Goal: Information Seeking & Learning: Learn about a topic

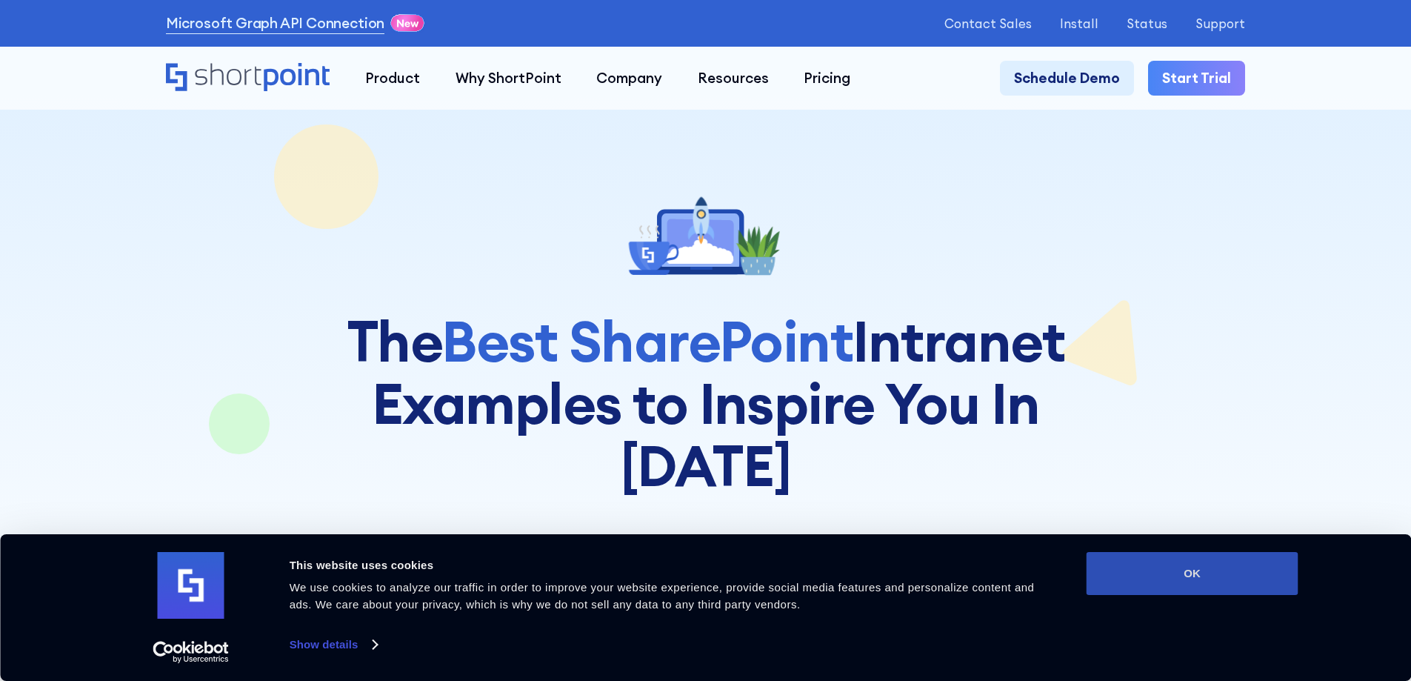
click at [1241, 561] on button "OK" at bounding box center [1193, 573] width 212 height 43
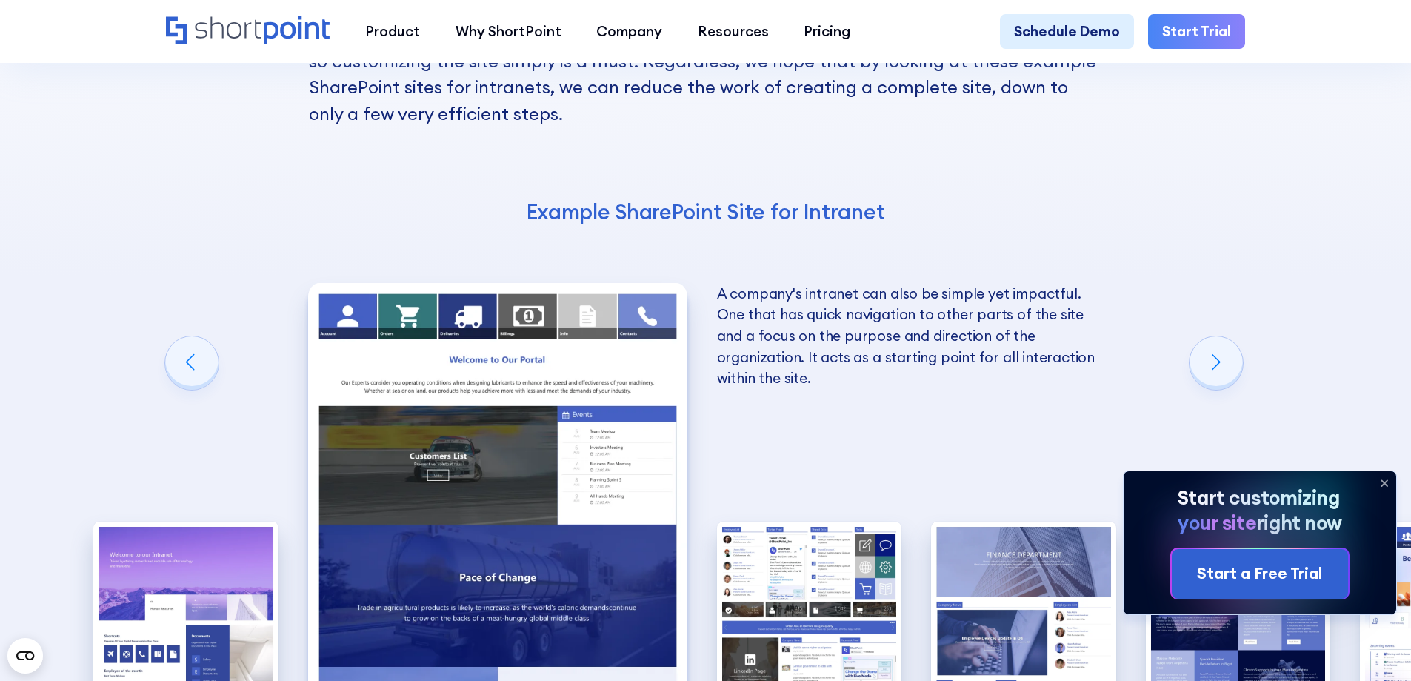
scroll to position [2445, 0]
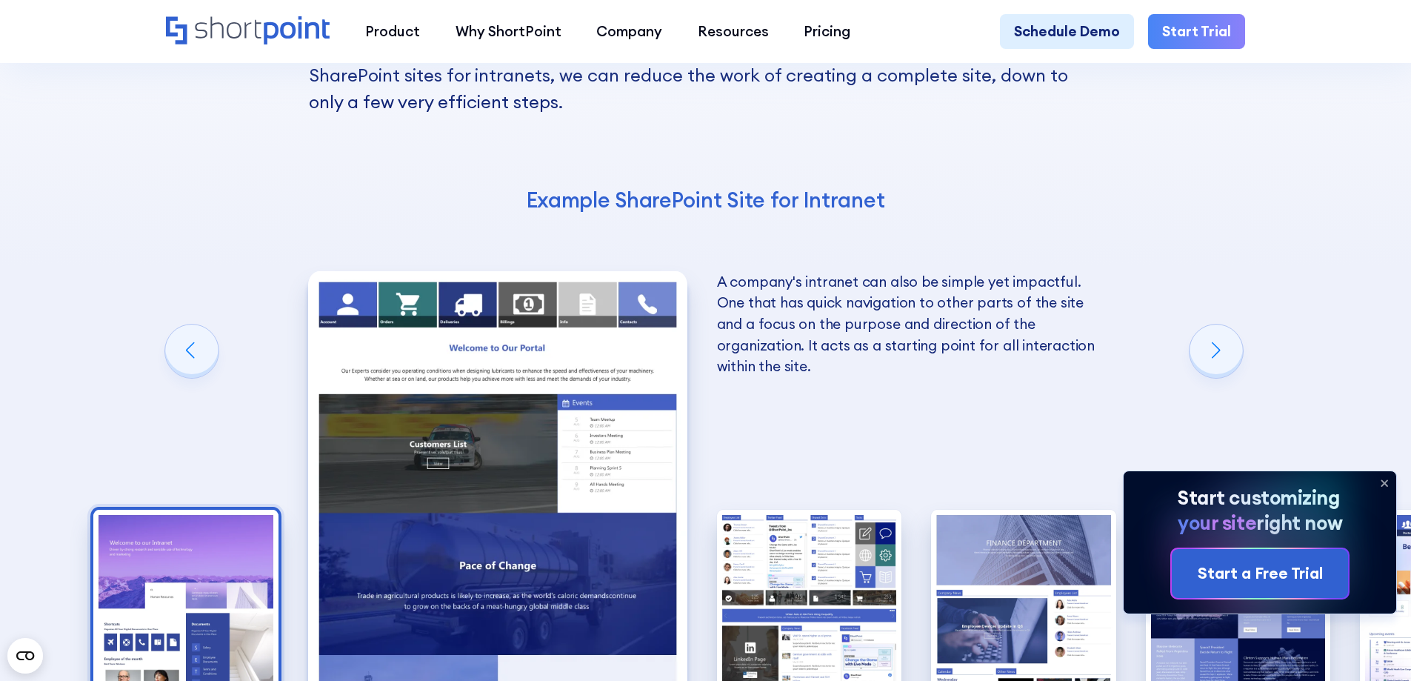
click at [187, 510] on img "1 / 10" at bounding box center [185, 623] width 185 height 227
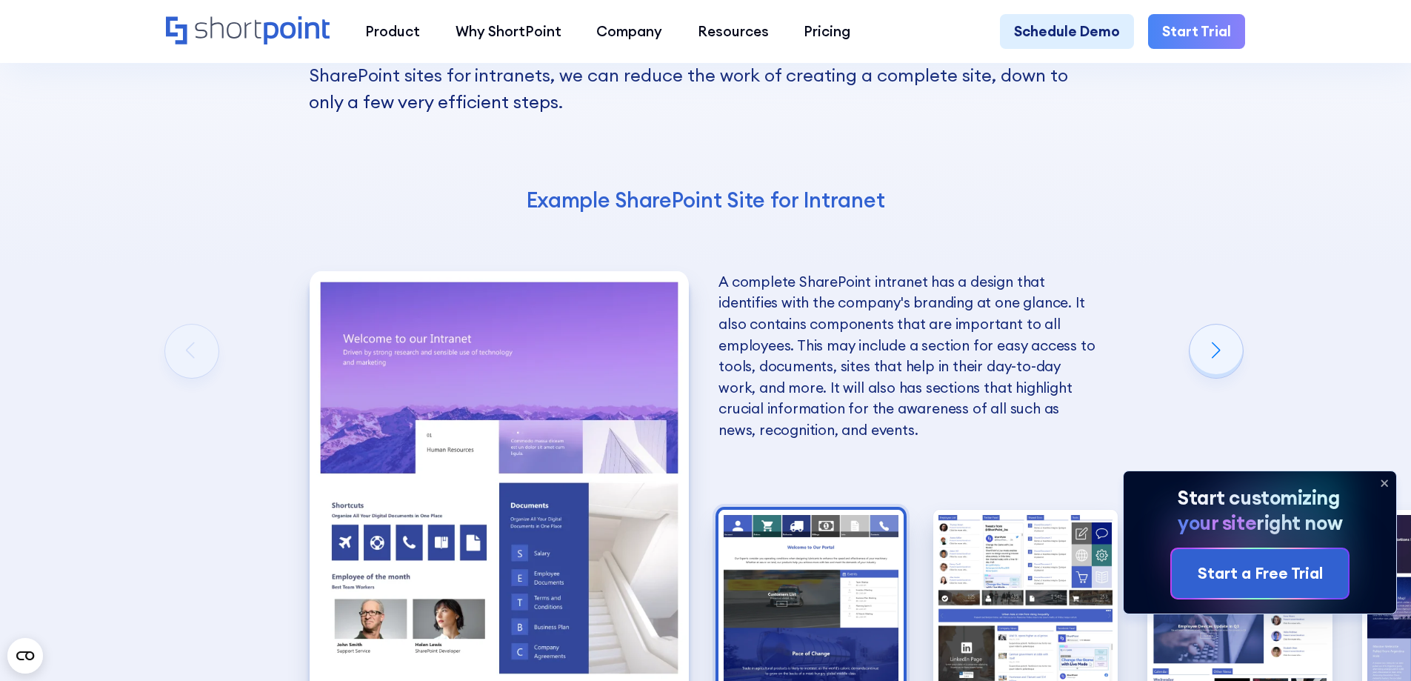
click at [754, 510] on img "2 / 10" at bounding box center [811, 623] width 185 height 227
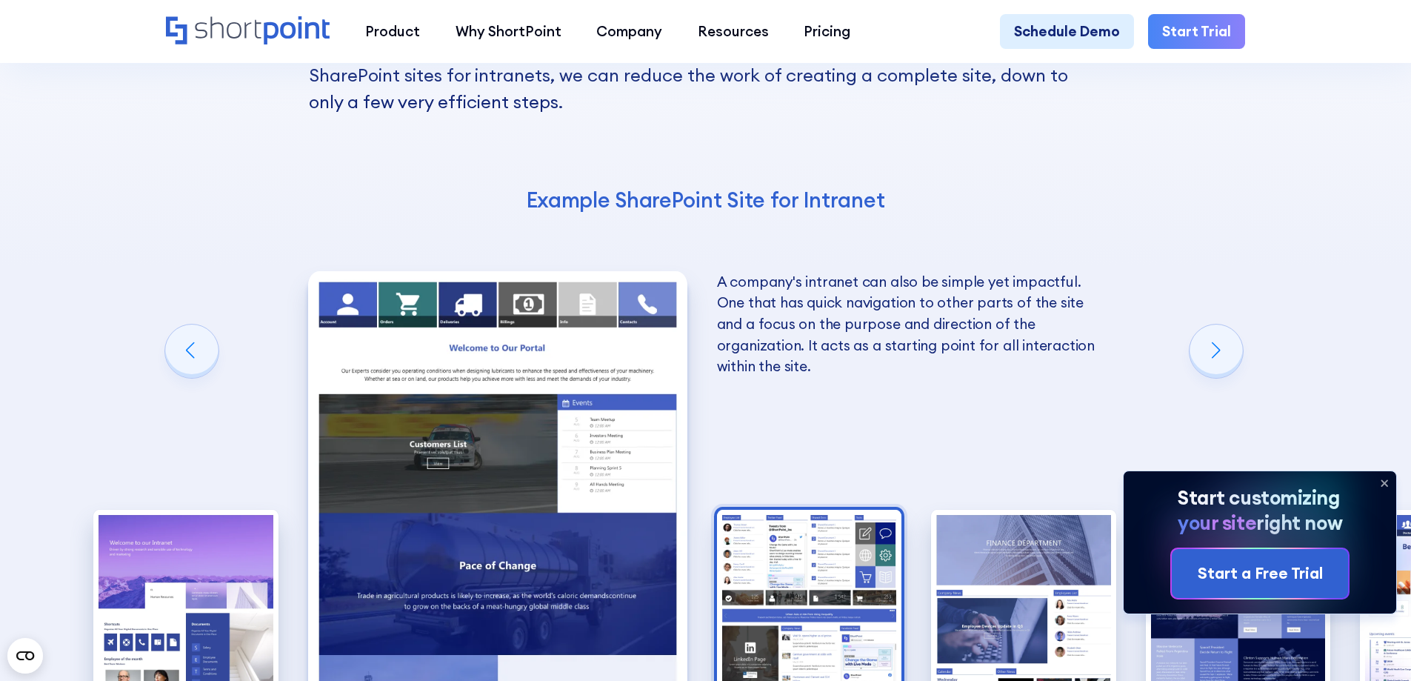
click at [799, 510] on img "3 / 10" at bounding box center [809, 623] width 185 height 227
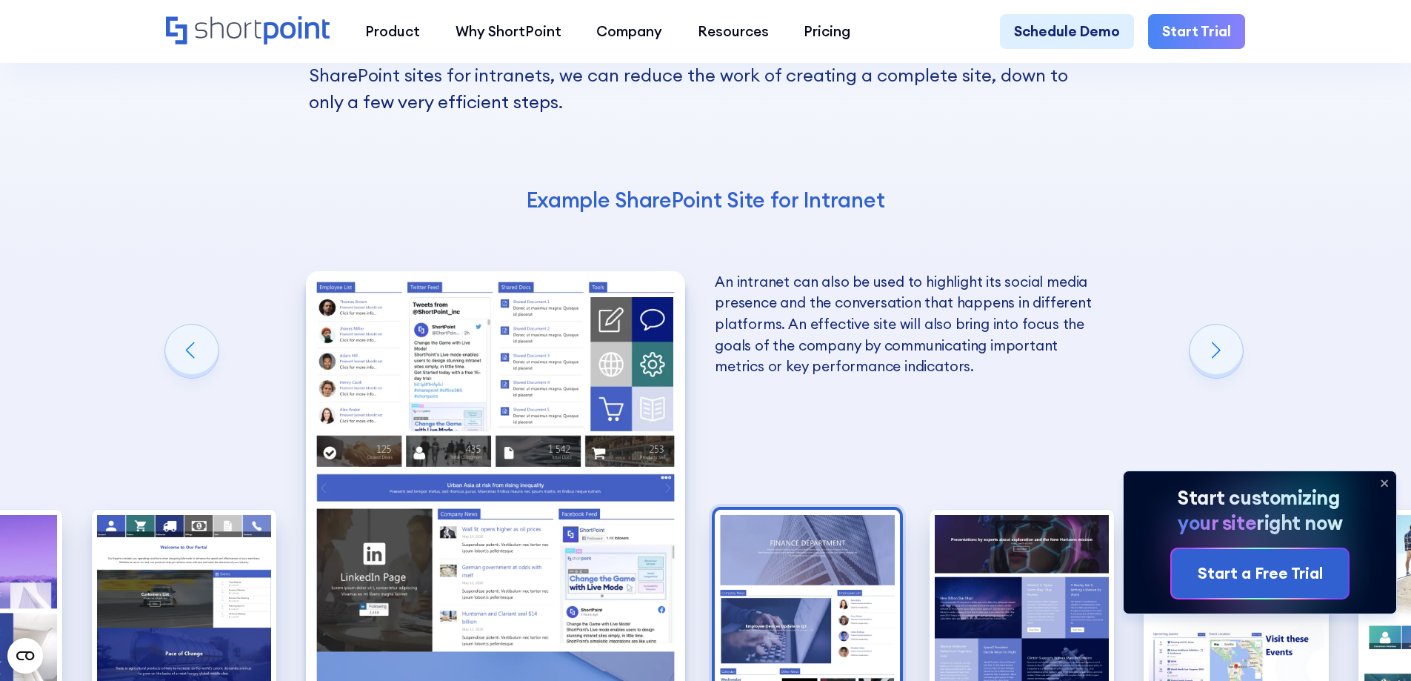
click at [851, 510] on img "4 / 10" at bounding box center [807, 623] width 185 height 227
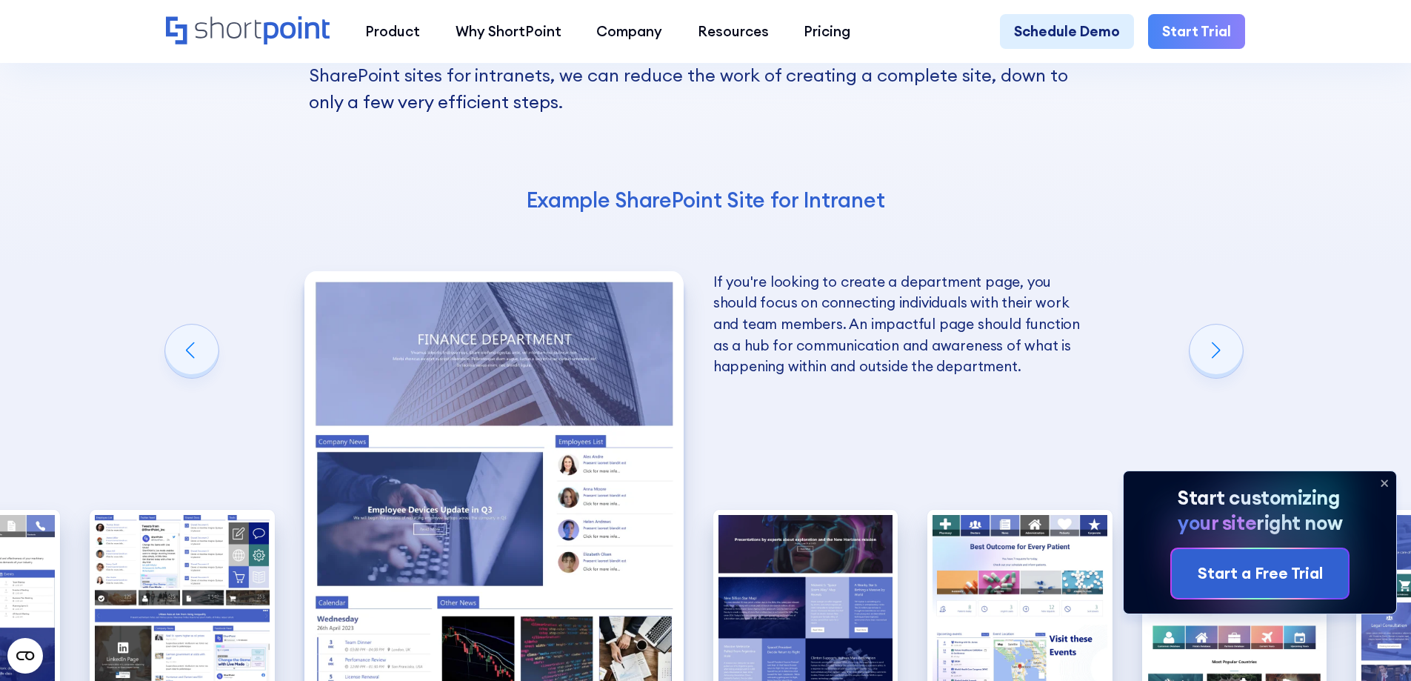
click at [851, 510] on img "5 / 10" at bounding box center [806, 623] width 185 height 227
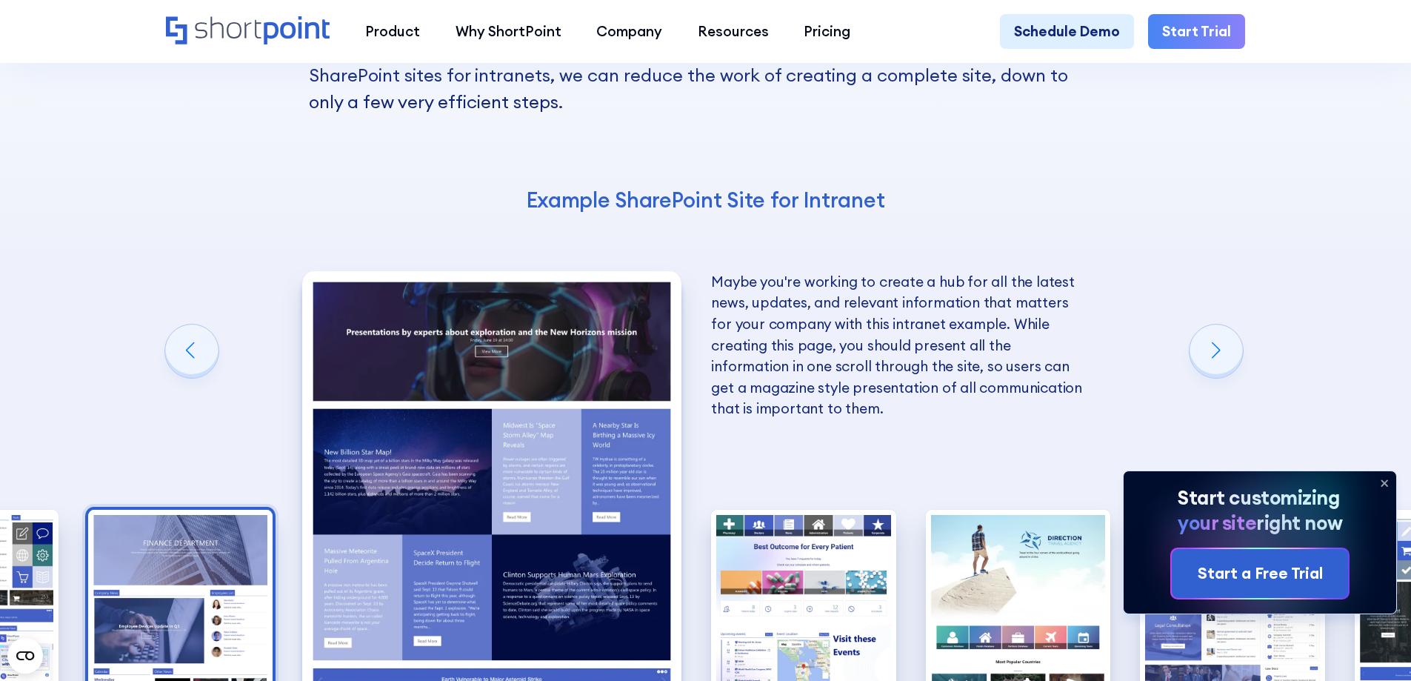
click at [851, 510] on img "6 / 10" at bounding box center [803, 623] width 185 height 227
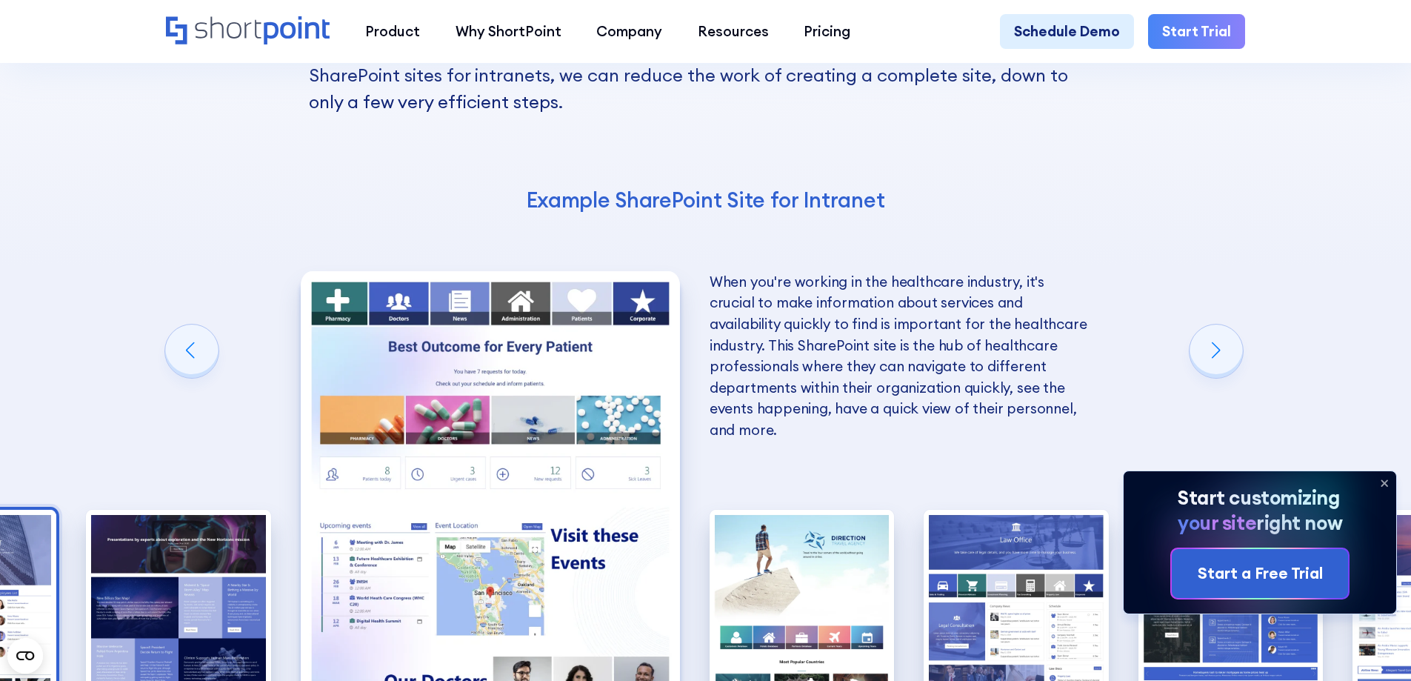
click at [851, 510] on img "7 / 10" at bounding box center [802, 623] width 185 height 227
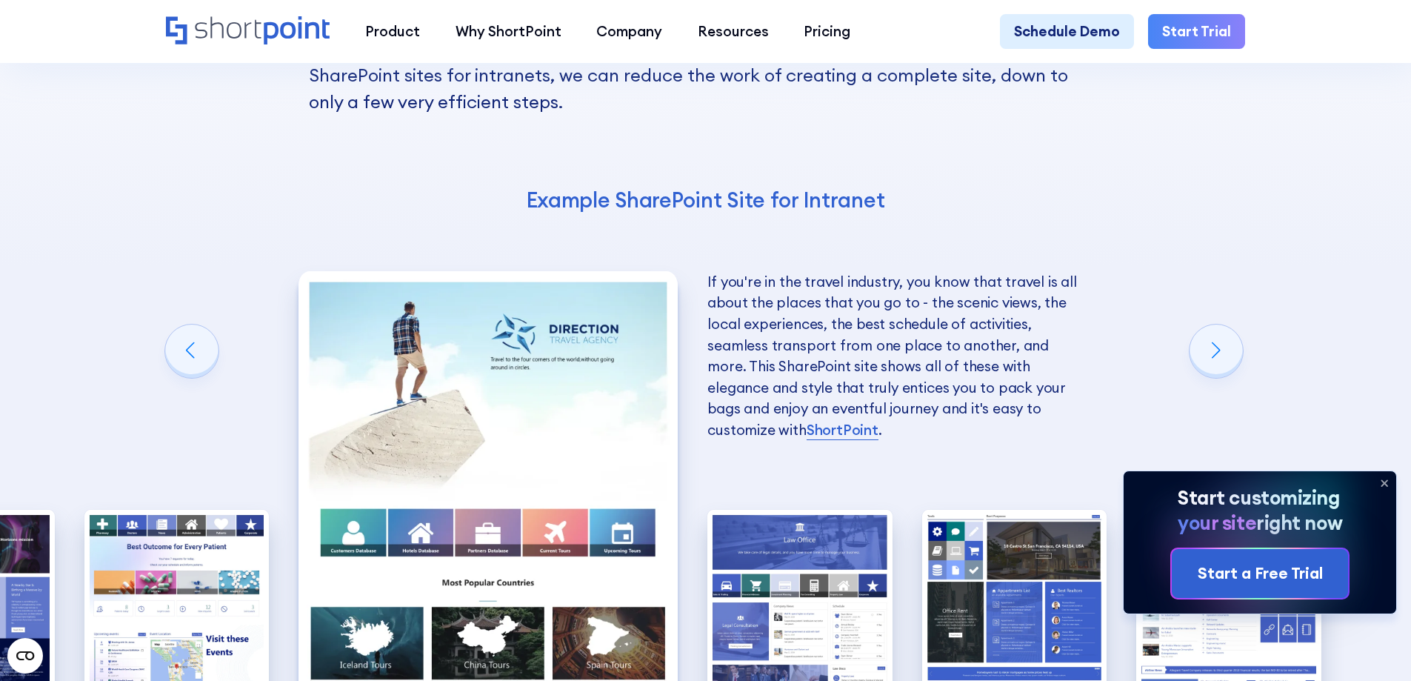
click at [851, 510] on img "8 / 10" at bounding box center [800, 623] width 185 height 227
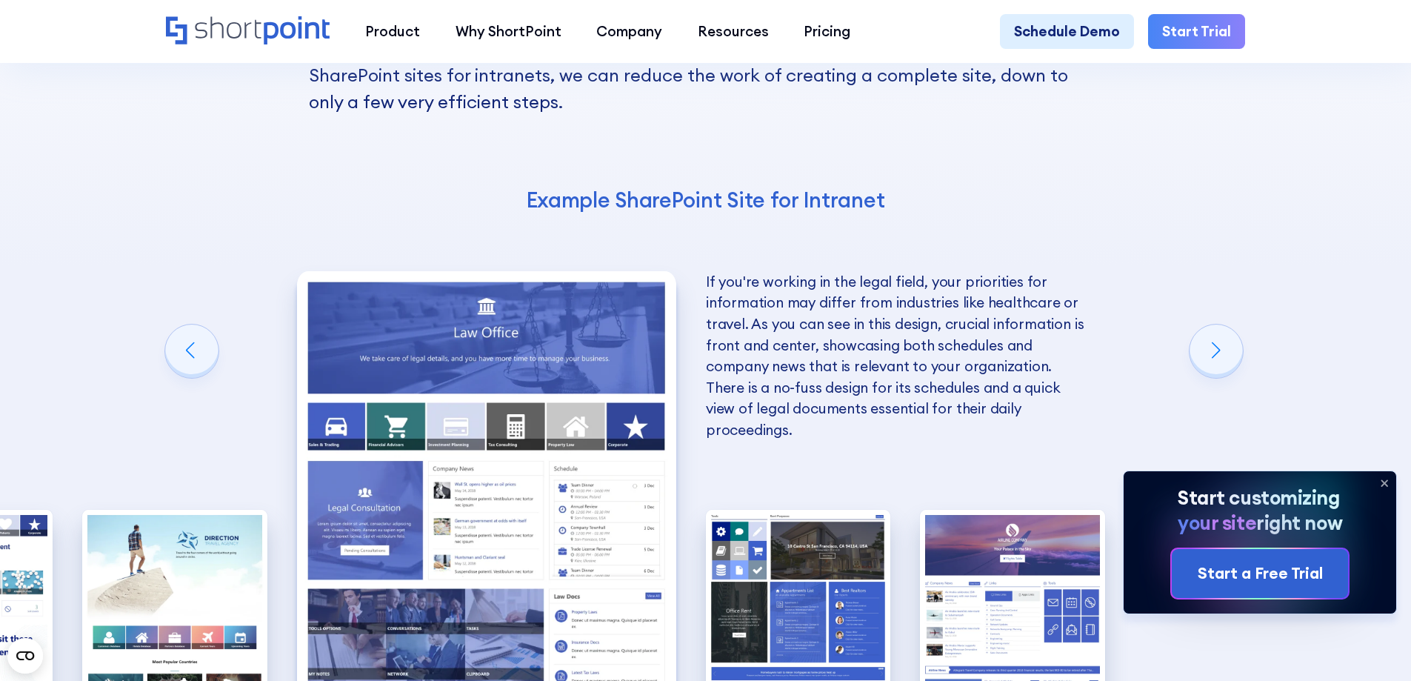
click at [551, 438] on img "8 / 10" at bounding box center [486, 504] width 379 height 466
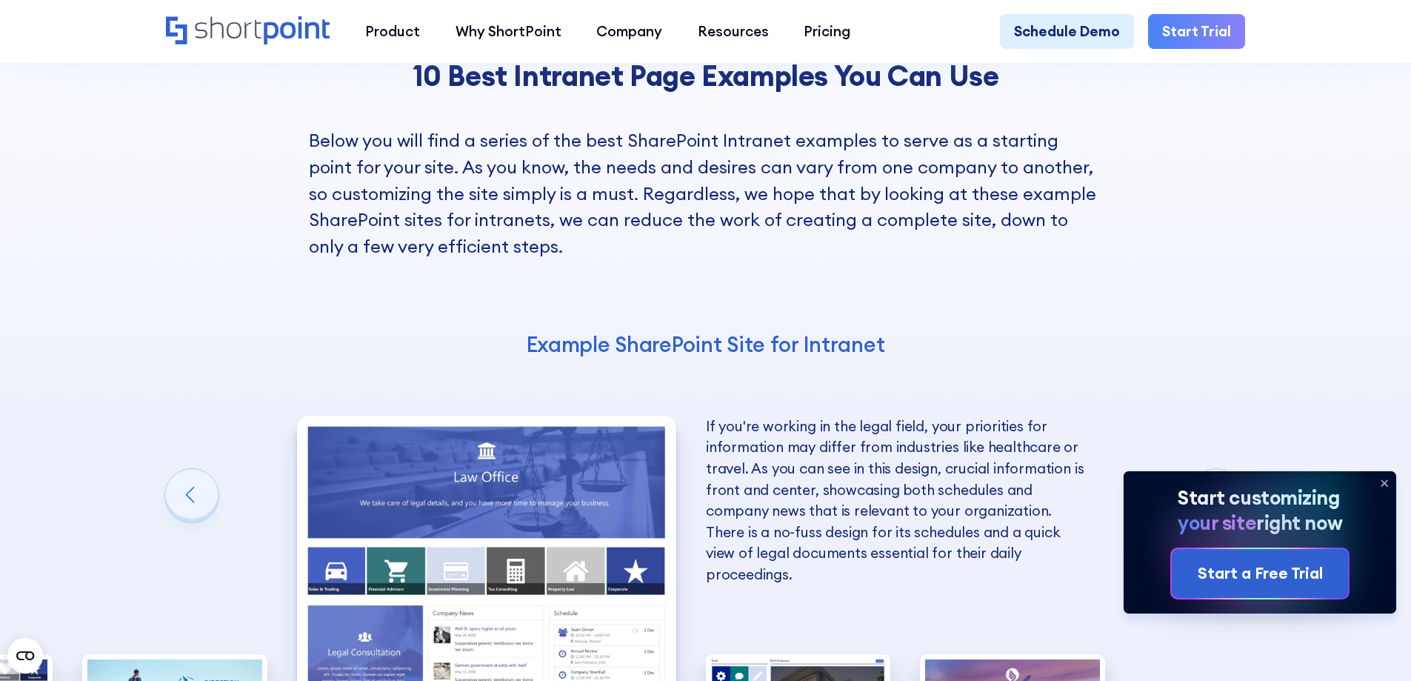
scroll to position [2519, 0]
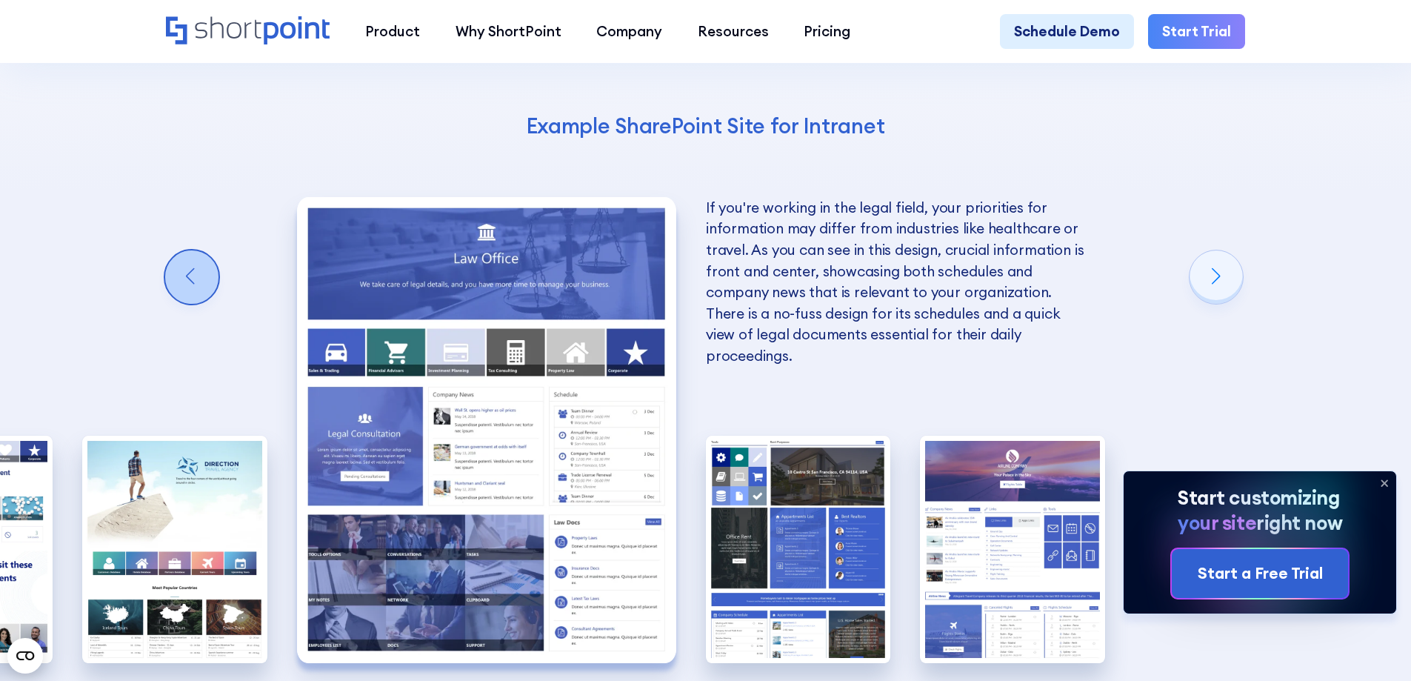
click at [196, 250] on div "Previous slide" at bounding box center [191, 276] width 53 height 53
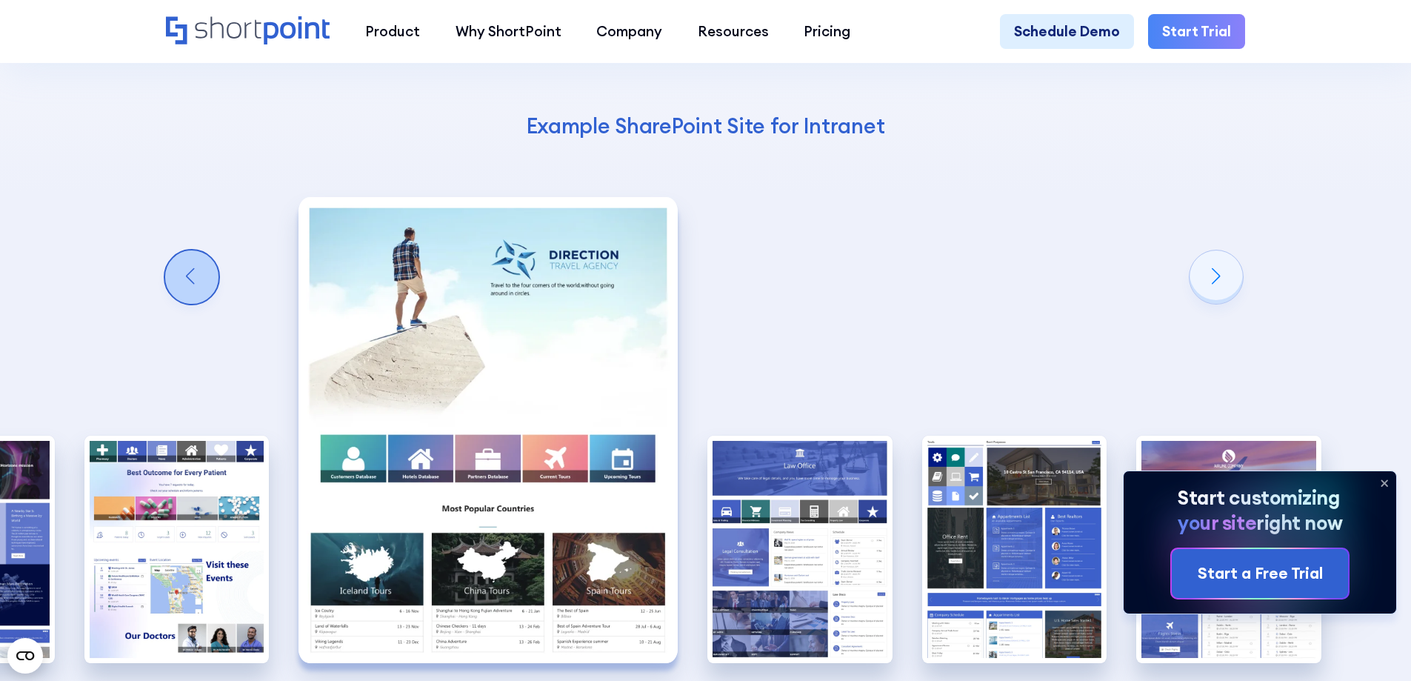
click at [196, 250] on div "Previous slide" at bounding box center [191, 276] width 53 height 53
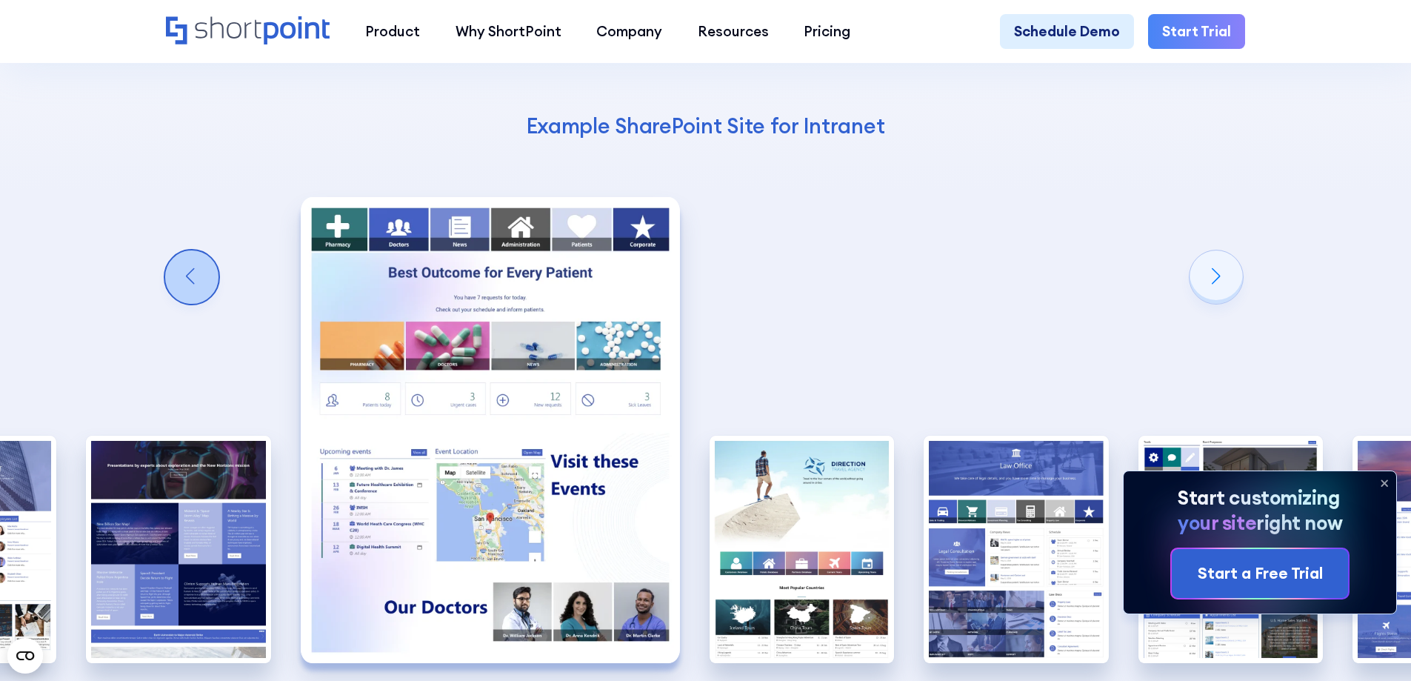
click at [196, 250] on div "Previous slide" at bounding box center [191, 276] width 53 height 53
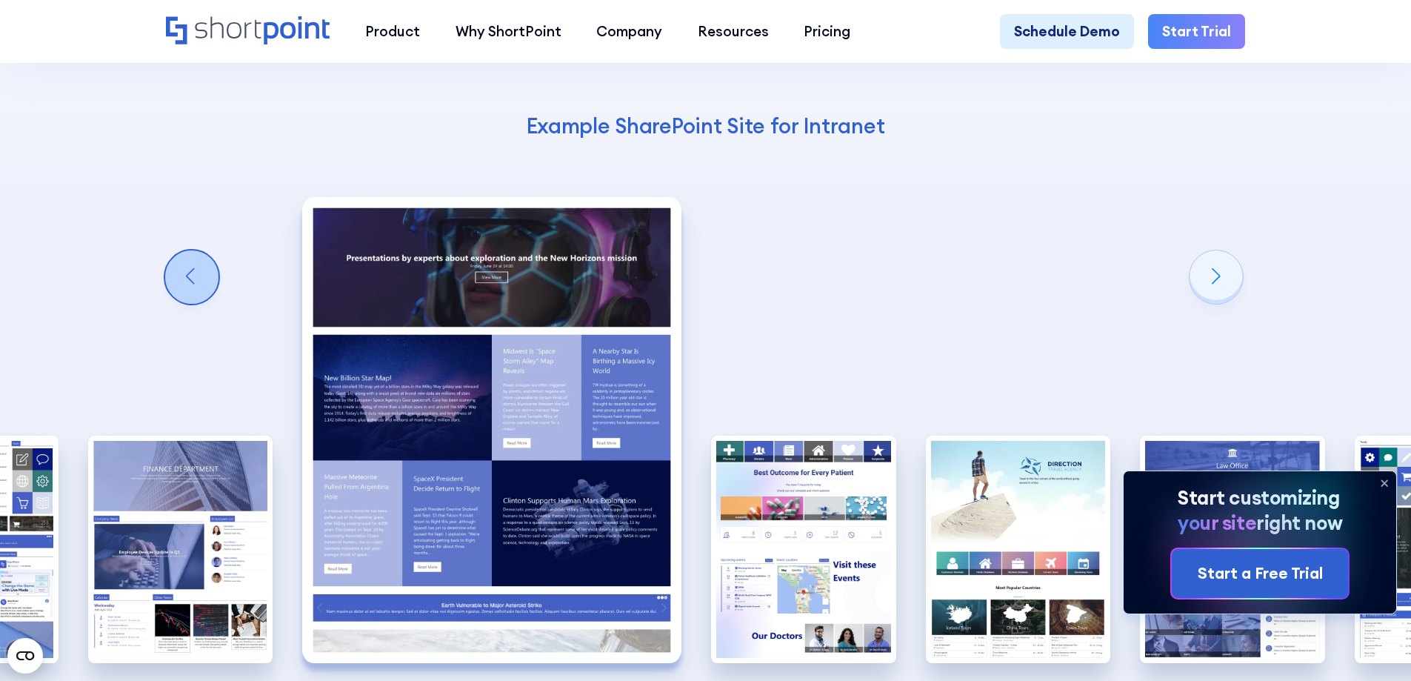
click at [196, 250] on div "Previous slide" at bounding box center [191, 276] width 53 height 53
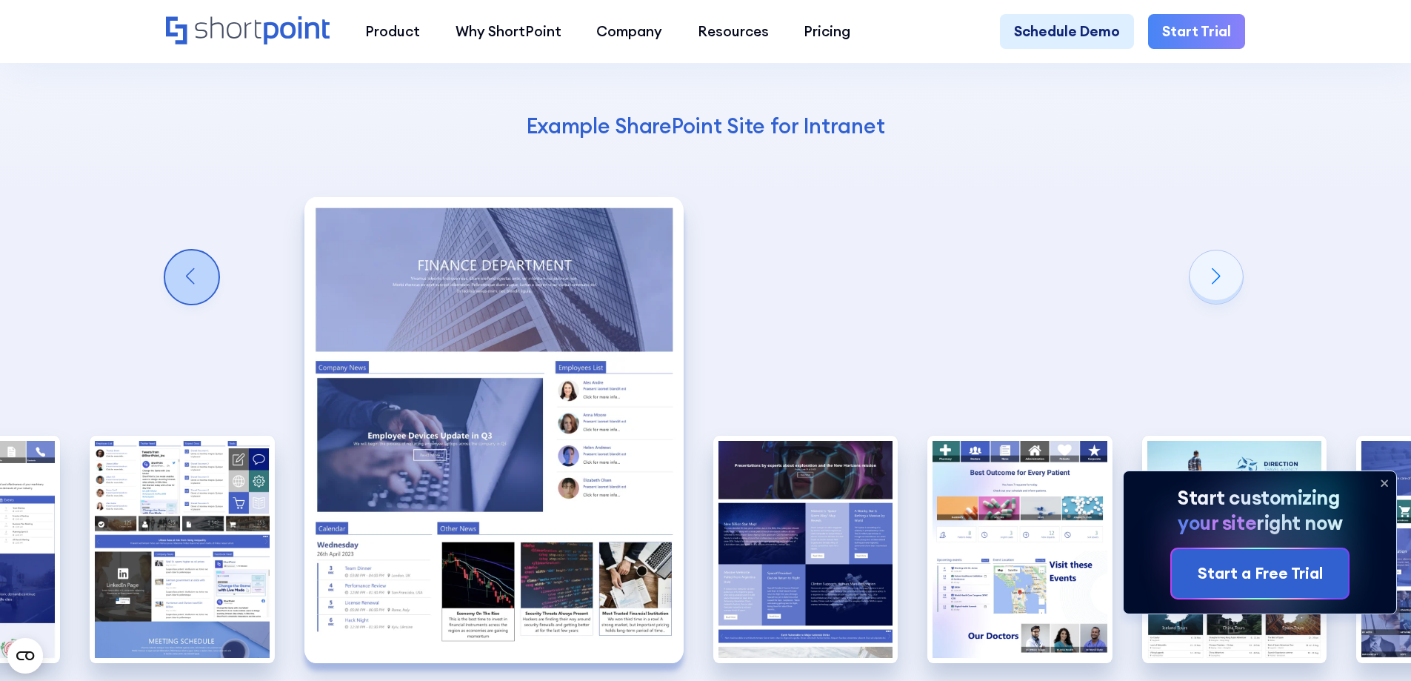
click at [196, 250] on div "Previous slide" at bounding box center [191, 276] width 53 height 53
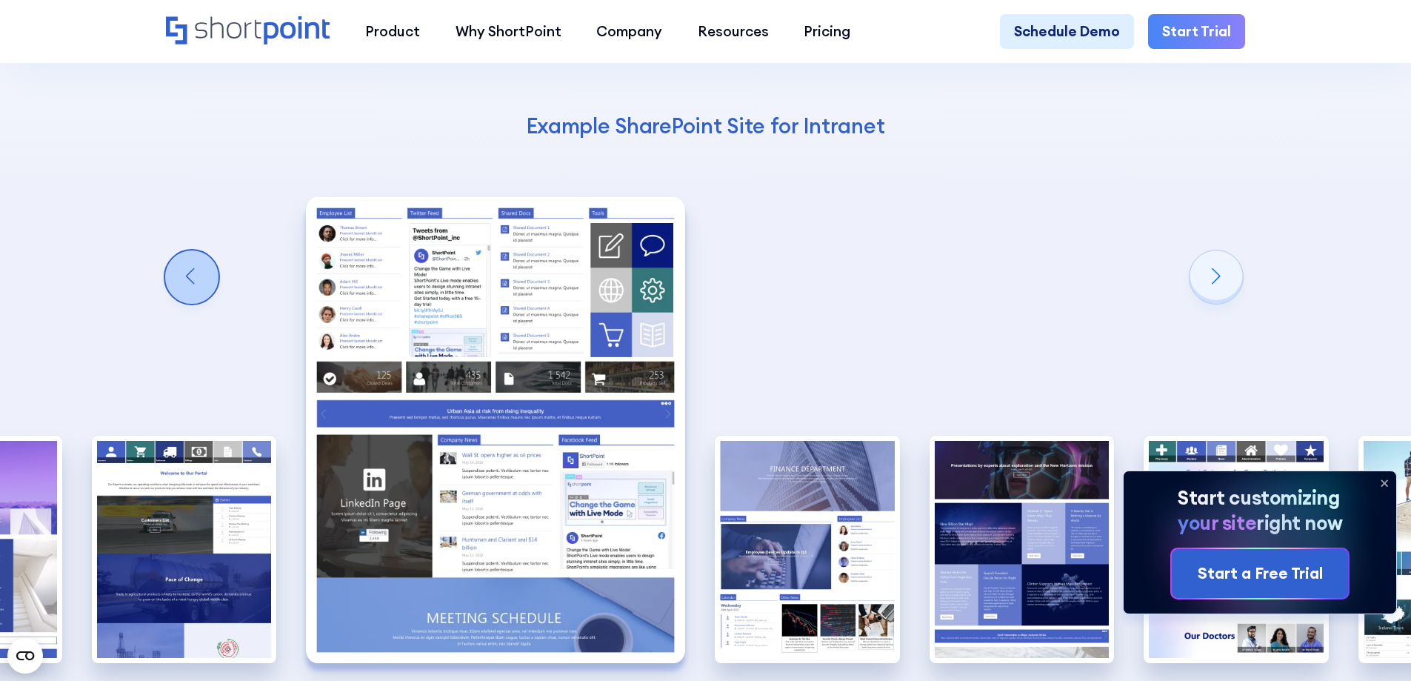
click at [196, 250] on div "Previous slide" at bounding box center [191, 276] width 53 height 53
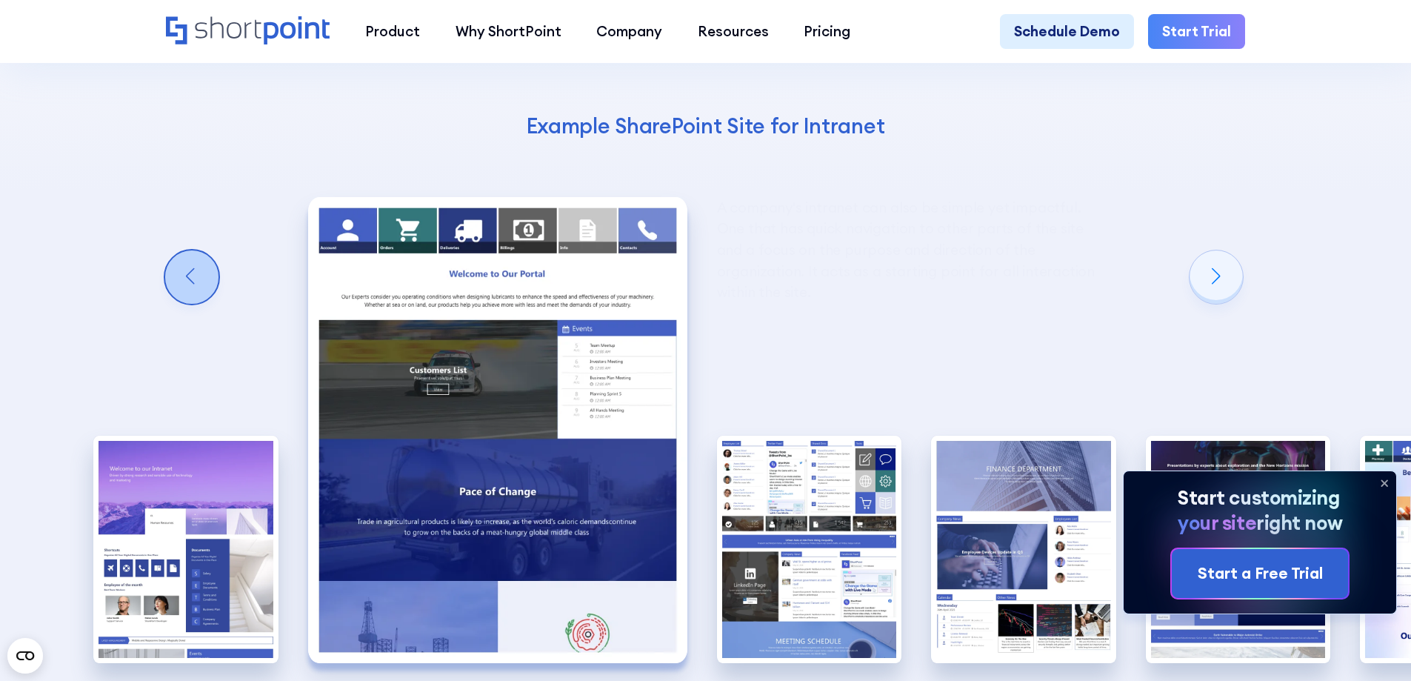
click at [196, 250] on div "Previous slide" at bounding box center [191, 276] width 53 height 53
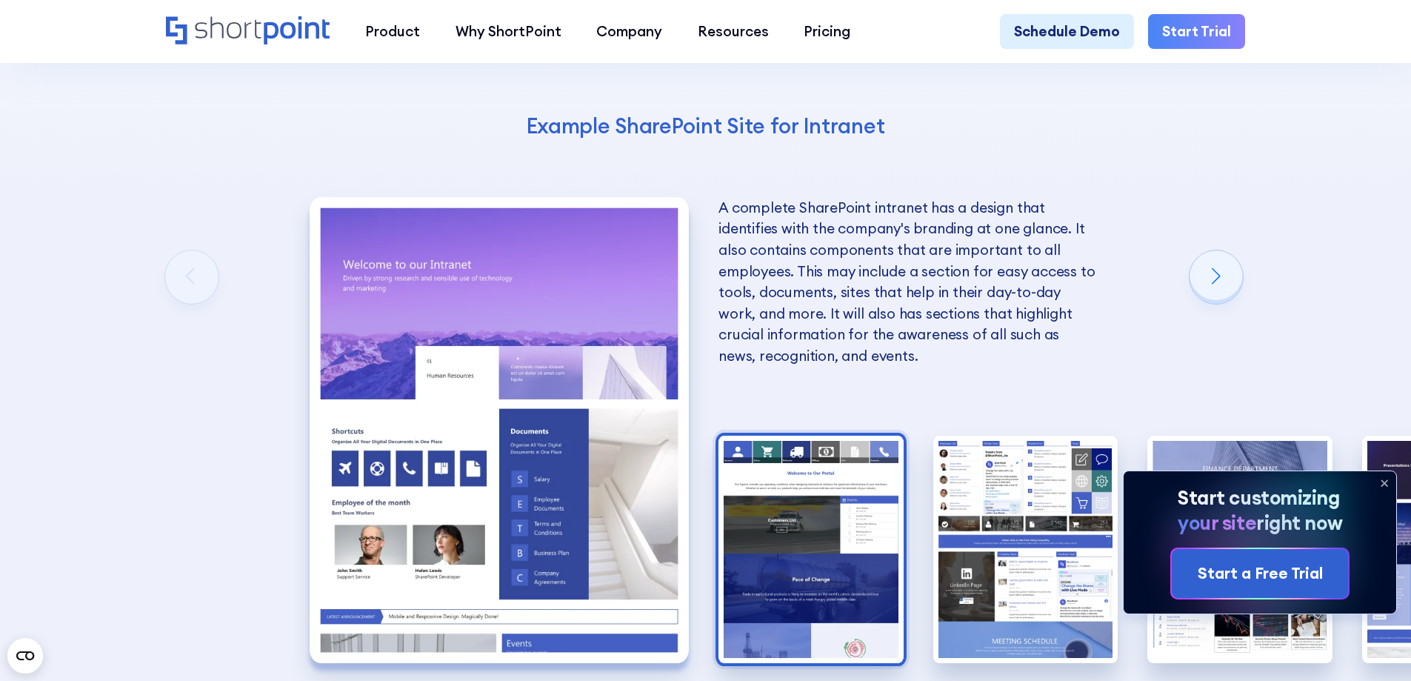
click at [842, 508] on img "2 / 10" at bounding box center [811, 549] width 185 height 227
